Goal: Understand process/instructions: Learn how to perform a task or action

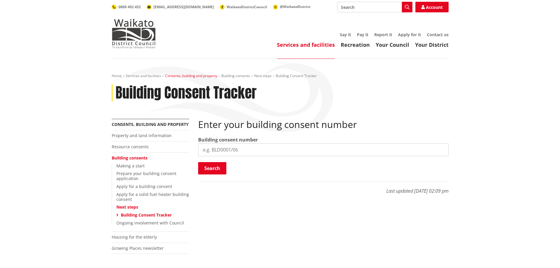
click at [182, 77] on link "Consents, building and property" at bounding box center [191, 75] width 52 height 5
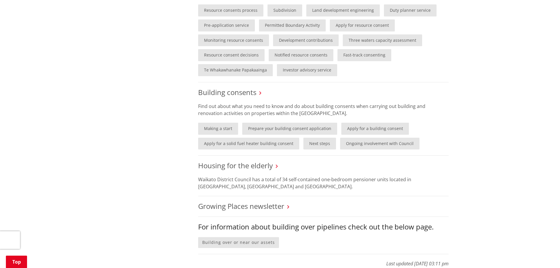
scroll to position [324, 0]
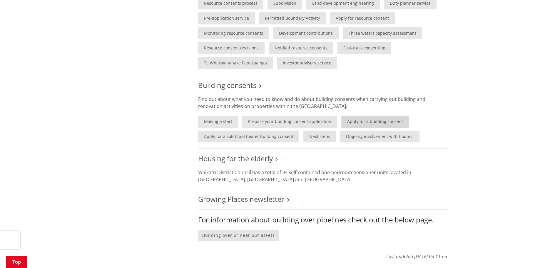
click at [353, 128] on link "Apply for a building consent" at bounding box center [376, 122] width 68 height 12
